Goal: Task Accomplishment & Management: Manage account settings

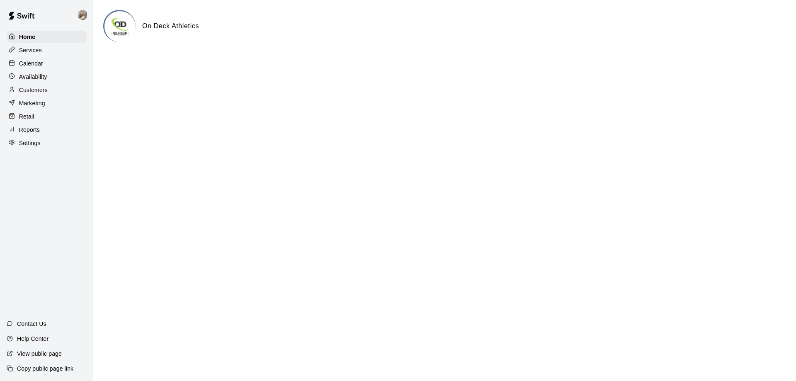
click at [33, 65] on p "Calendar" at bounding box center [31, 63] width 24 height 8
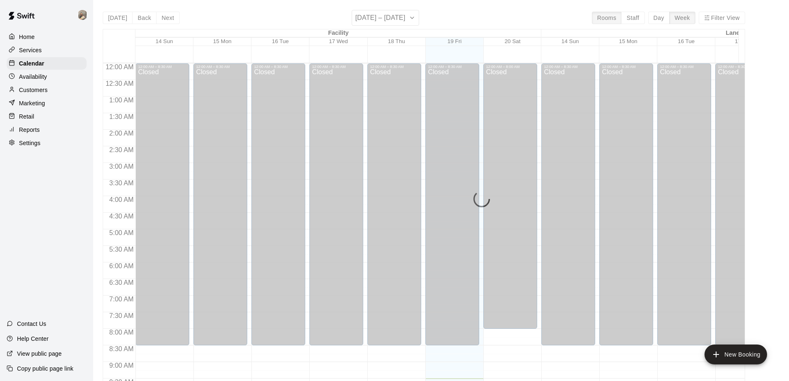
scroll to position [315, 0]
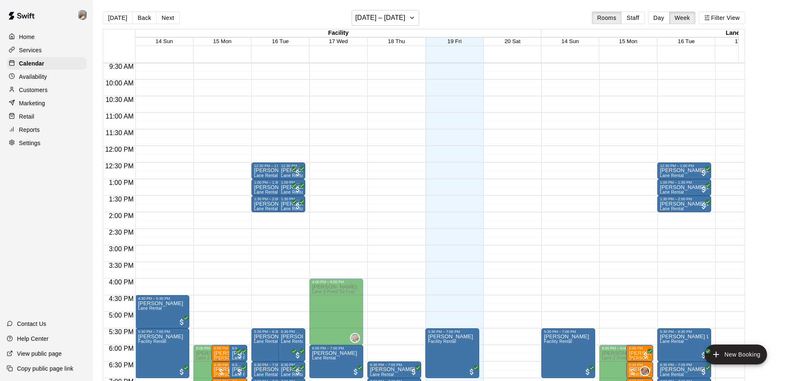
click at [39, 77] on p "Availability" at bounding box center [33, 77] width 28 height 8
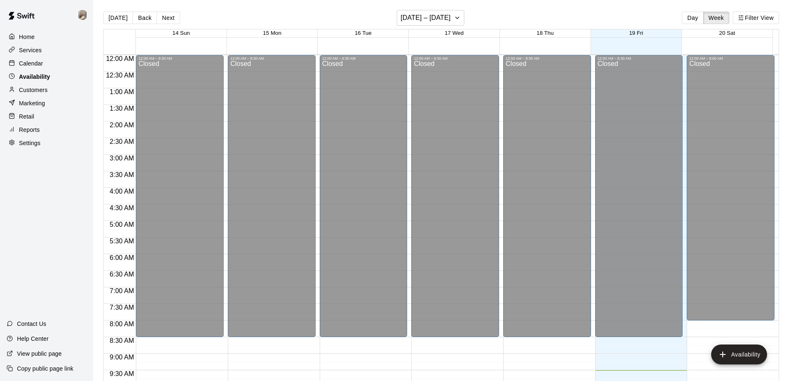
scroll to position [315, 0]
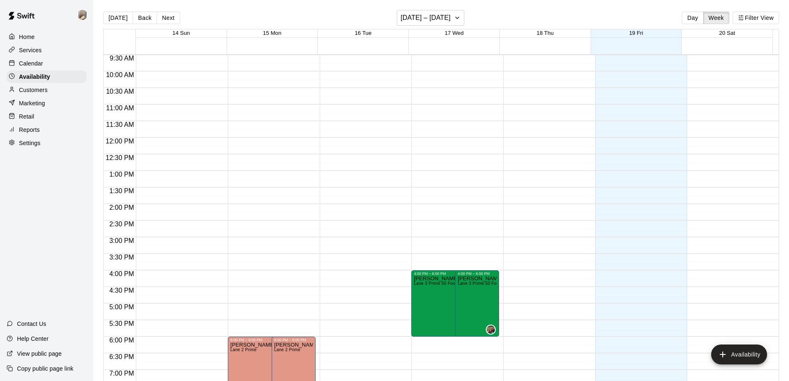
click at [43, 91] on p "Customers" at bounding box center [33, 90] width 29 height 8
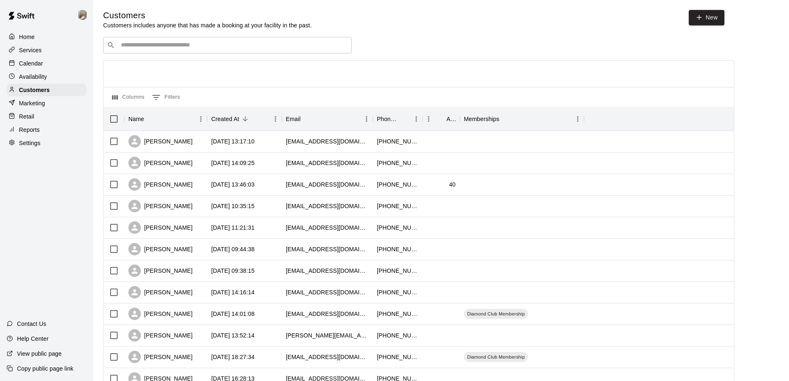
click at [38, 53] on p "Services" at bounding box center [30, 50] width 23 height 8
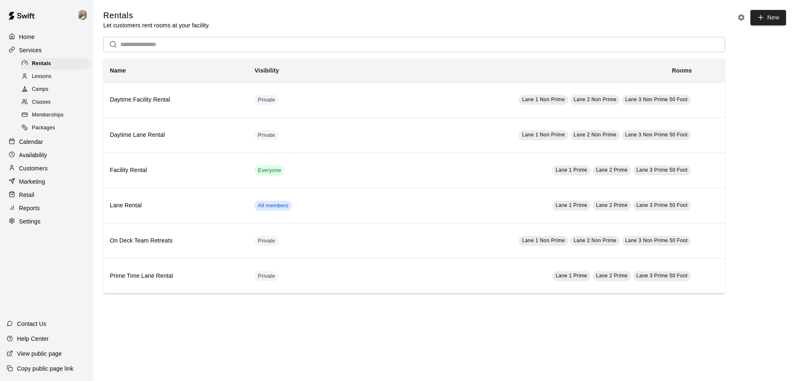
click at [49, 79] on span "Lessons" at bounding box center [42, 77] width 20 height 8
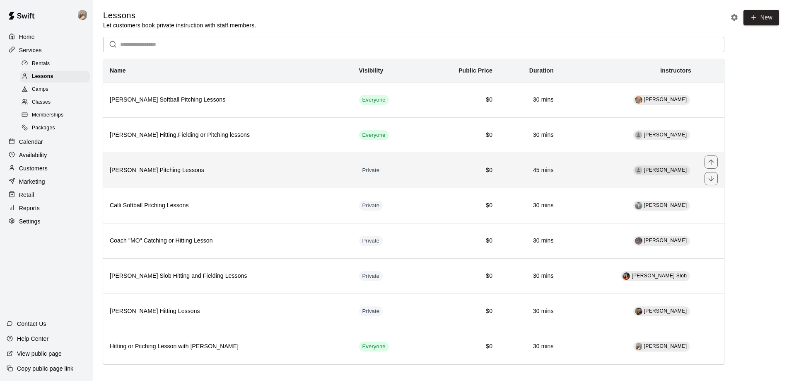
scroll to position [7, 0]
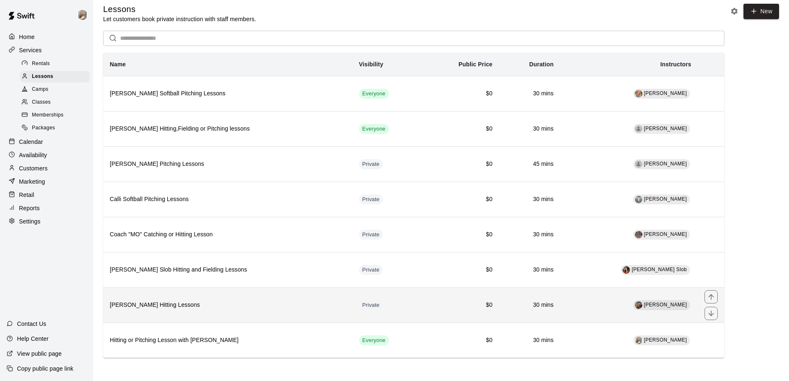
click at [277, 312] on th "[PERSON_NAME] Hitting Lessons" at bounding box center [227, 304] width 249 height 35
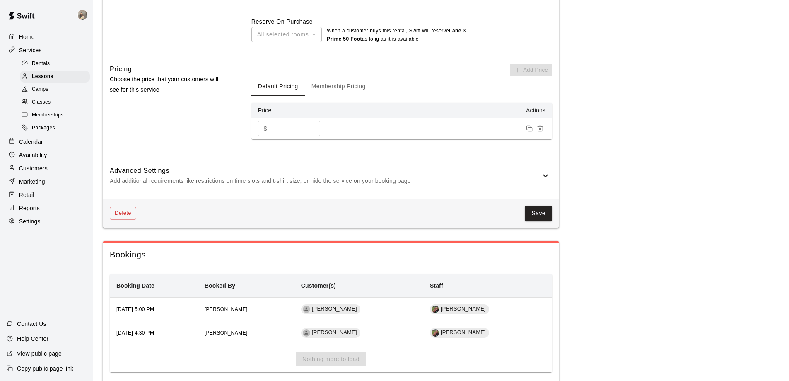
scroll to position [552, 0]
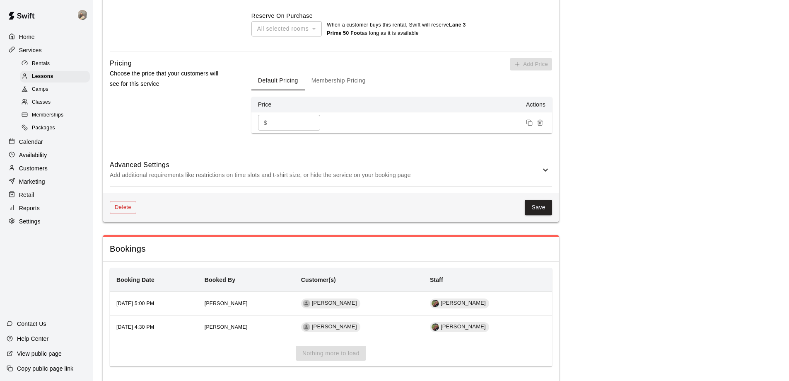
click at [540, 170] on h6 "Advanced Settings" at bounding box center [325, 165] width 431 height 11
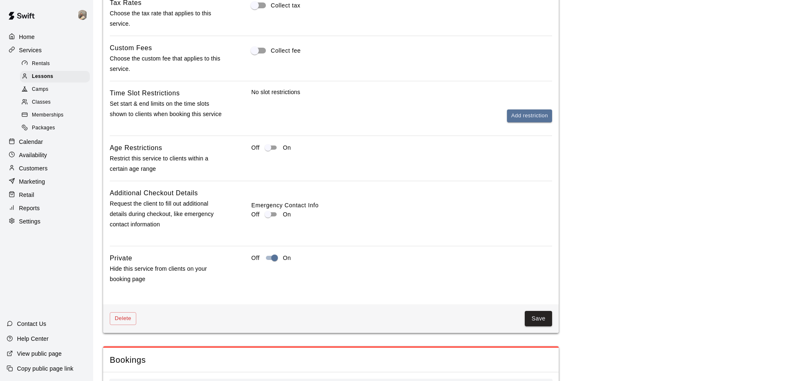
scroll to position [774, 0]
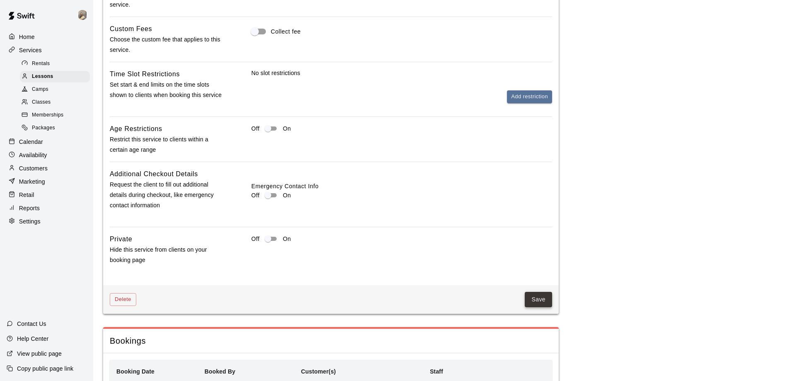
click at [540, 298] on button "Save" at bounding box center [538, 299] width 27 height 15
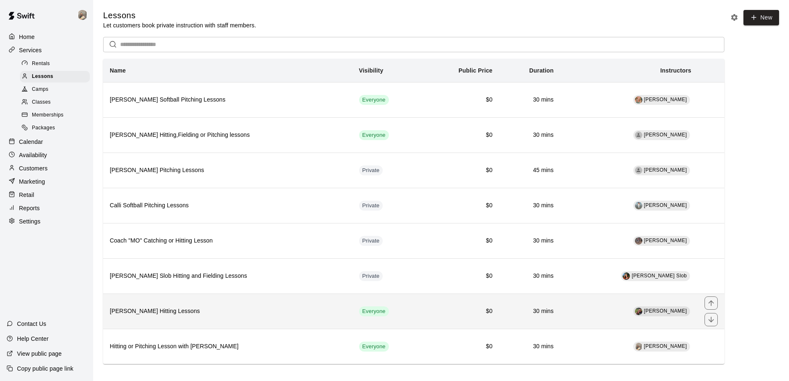
click at [455, 319] on td "$0" at bounding box center [461, 310] width 77 height 35
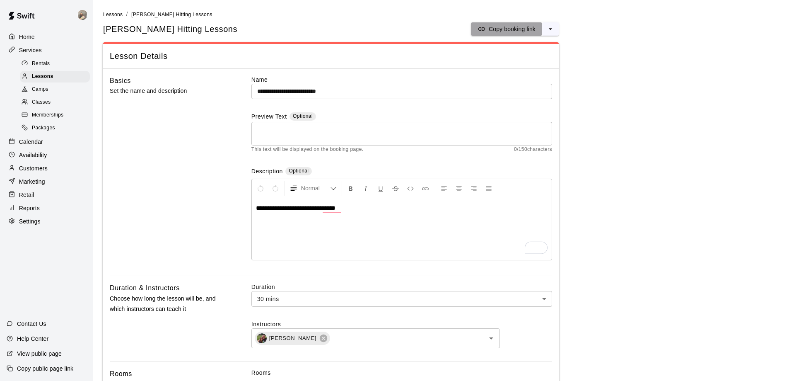
click at [498, 27] on p "Copy booking link" at bounding box center [512, 29] width 47 height 8
